Goal: Obtain resource: Download file/media

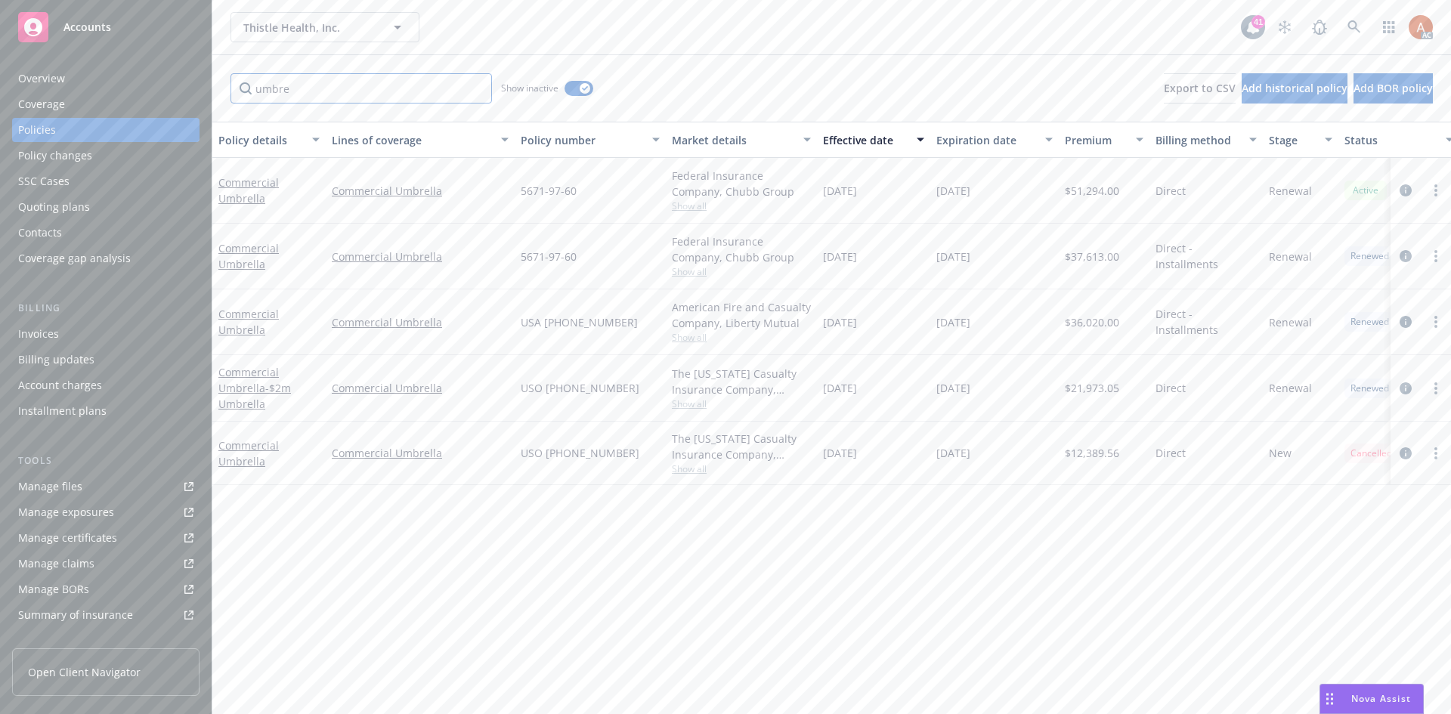
click at [475, 89] on input "umbre" at bounding box center [360, 88] width 261 height 30
click at [582, 89] on icon "button" at bounding box center [585, 88] width 6 height 5
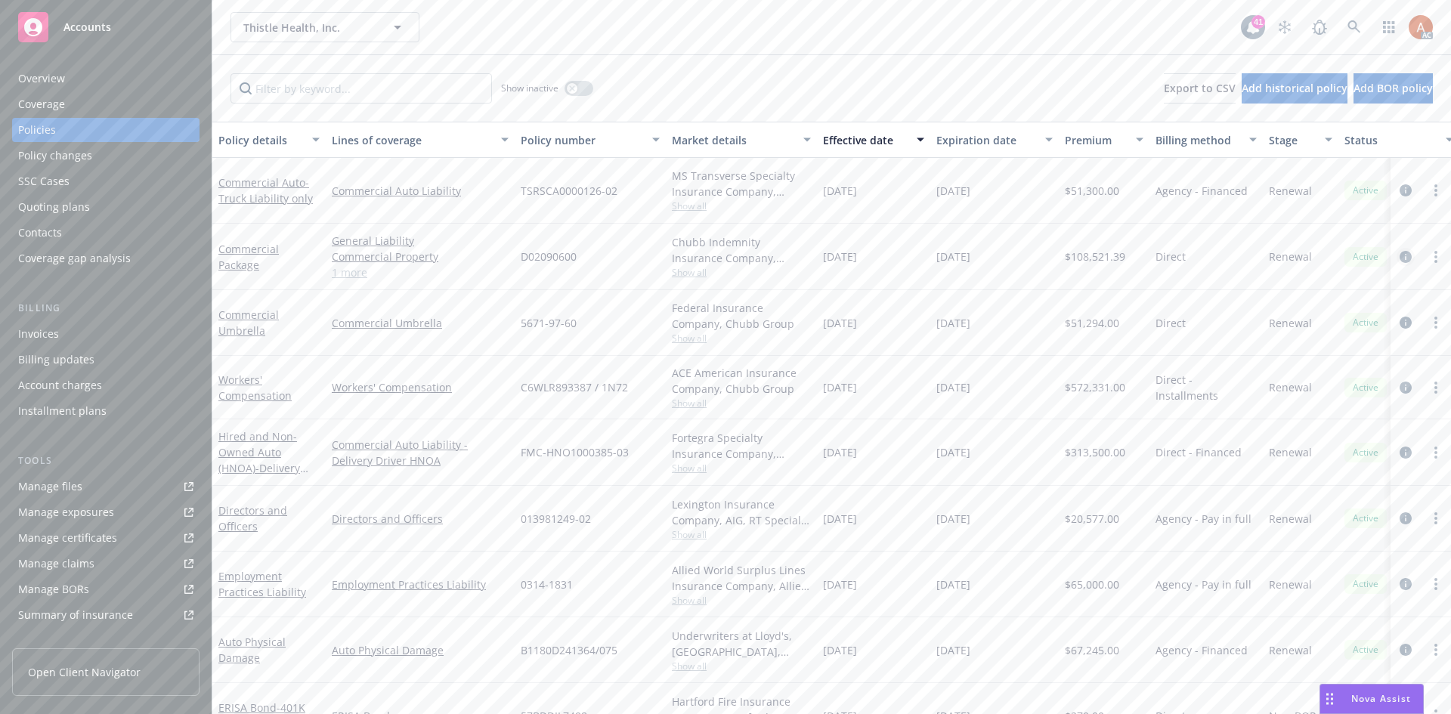
click at [1399, 259] on icon "circleInformation" at bounding box center [1405, 257] width 12 height 12
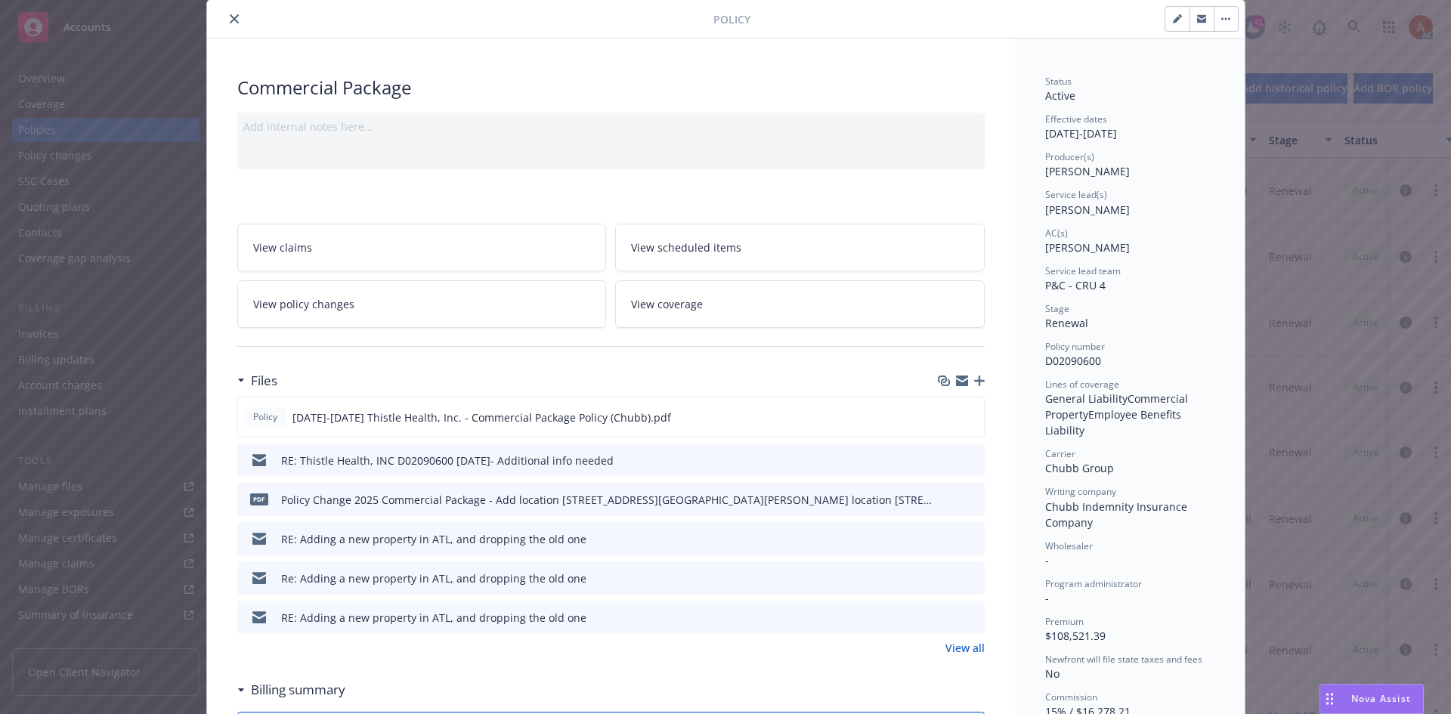
scroll to position [76, 0]
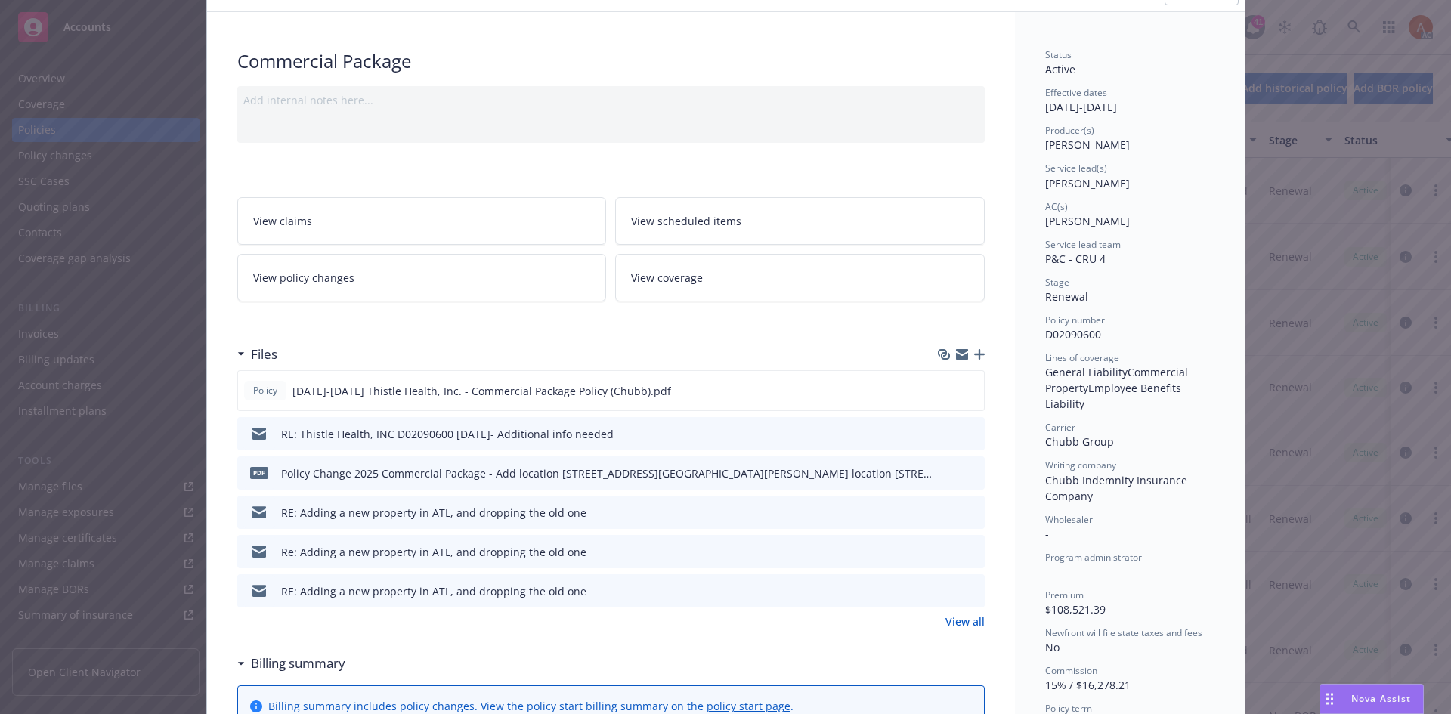
click at [955, 626] on link "View all" at bounding box center [964, 622] width 39 height 16
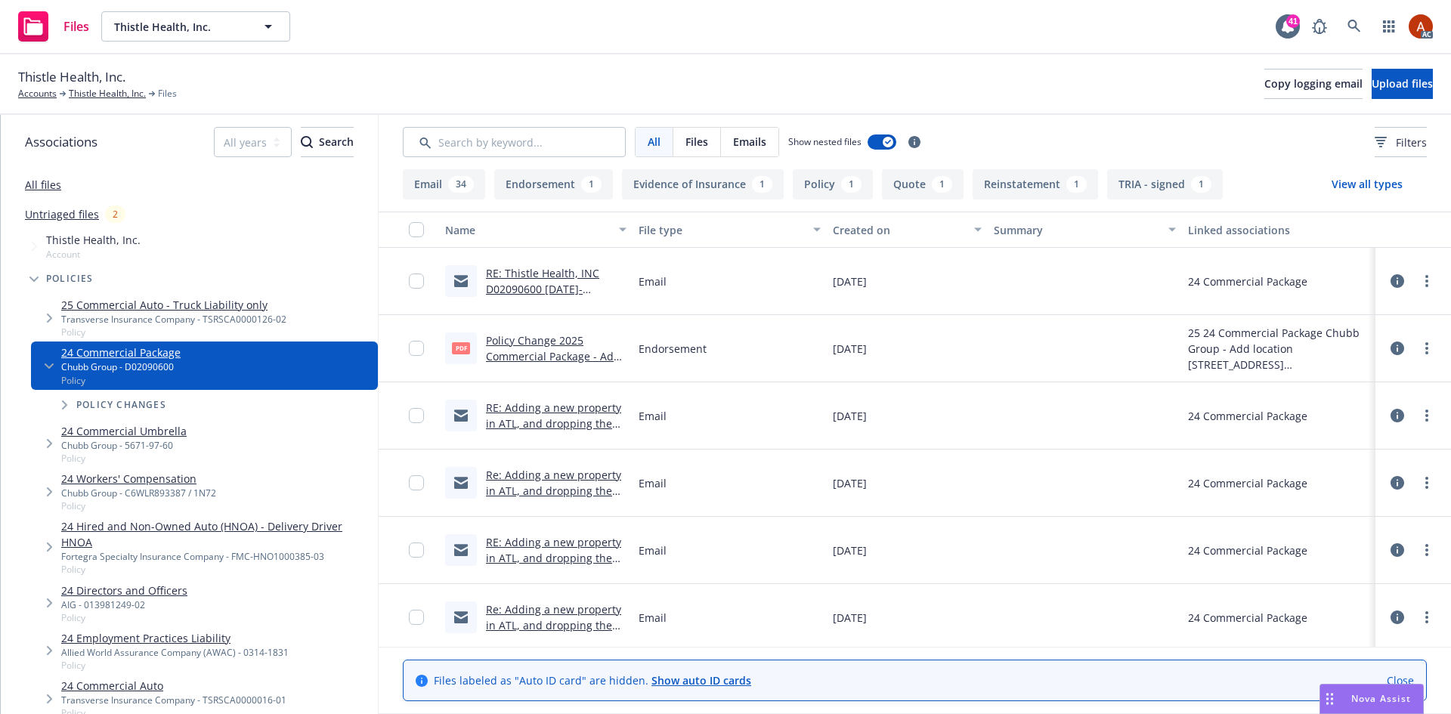
click at [1390, 349] on icon at bounding box center [1397, 349] width 14 height 14
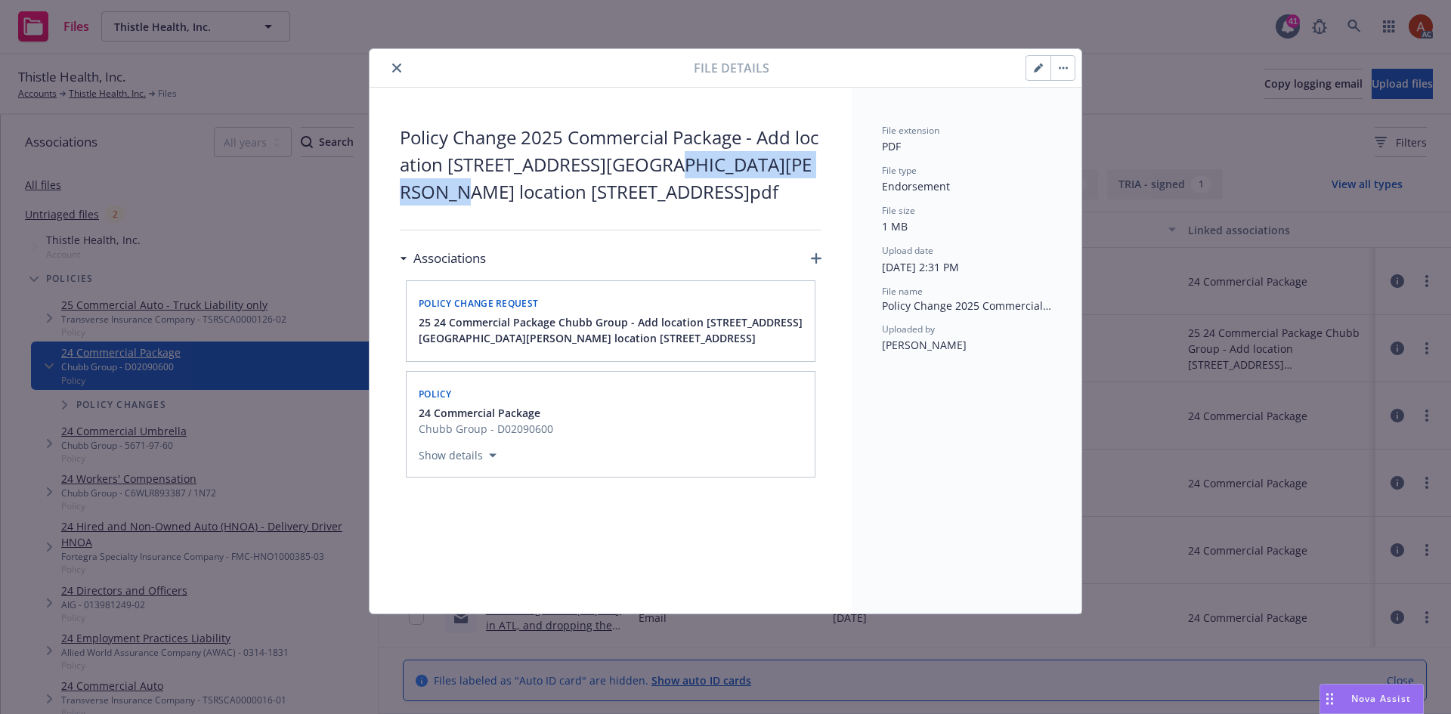
drag, startPoint x: 650, startPoint y: 165, endPoint x: 811, endPoint y: 172, distance: 161.1
click at [811, 172] on span "Policy Change 2025 Commercial Package - Add location [STREET_ADDRESS][GEOGRAPHI…" at bounding box center [611, 165] width 422 height 82
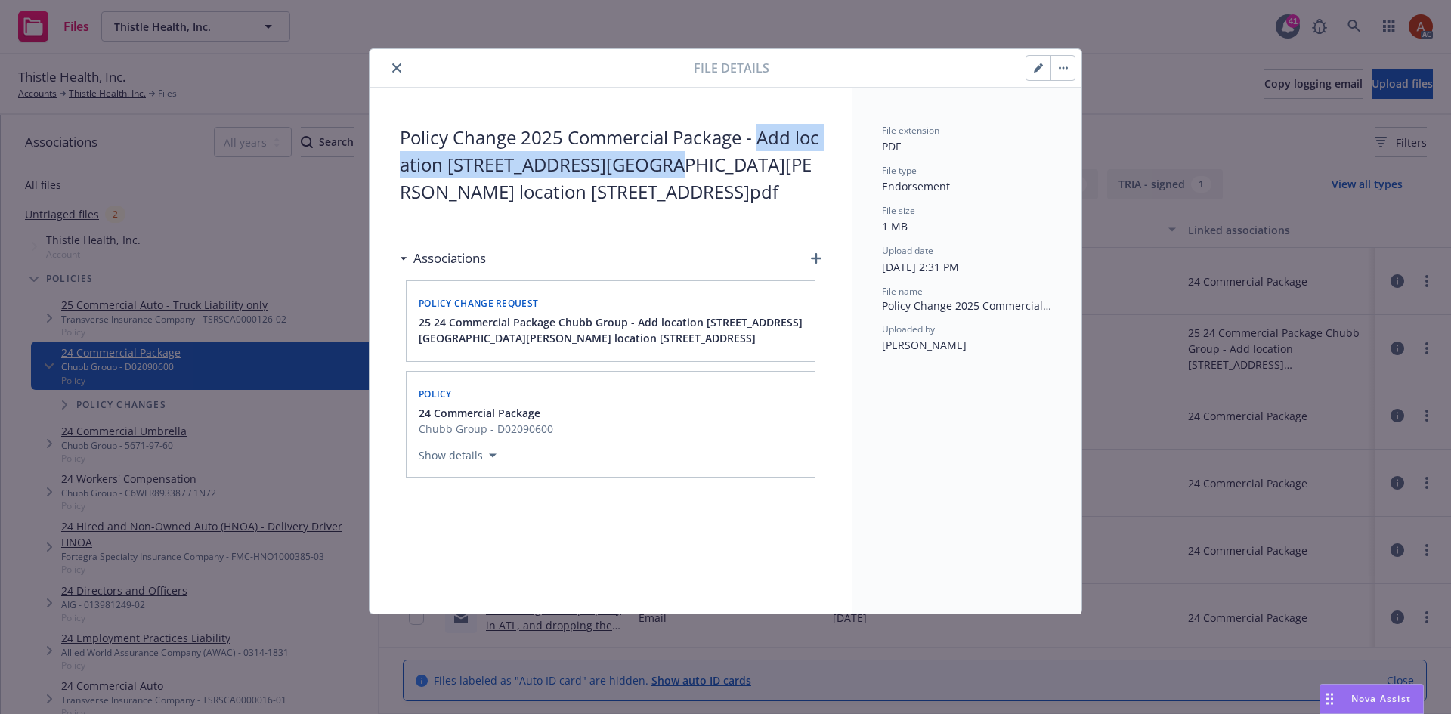
drag, startPoint x: 764, startPoint y: 134, endPoint x: 654, endPoint y: 168, distance: 115.4
click at [654, 168] on span "Policy Change 2025 Commercial Package - Add location [STREET_ADDRESS][GEOGRAPHI…" at bounding box center [611, 165] width 422 height 82
